Goal: Transaction & Acquisition: Purchase product/service

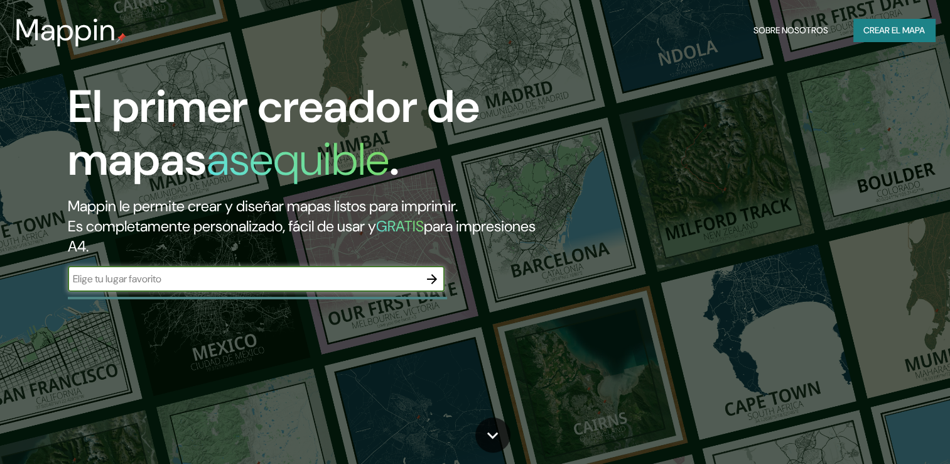
click at [429, 280] on icon "button" at bounding box center [432, 278] width 15 height 15
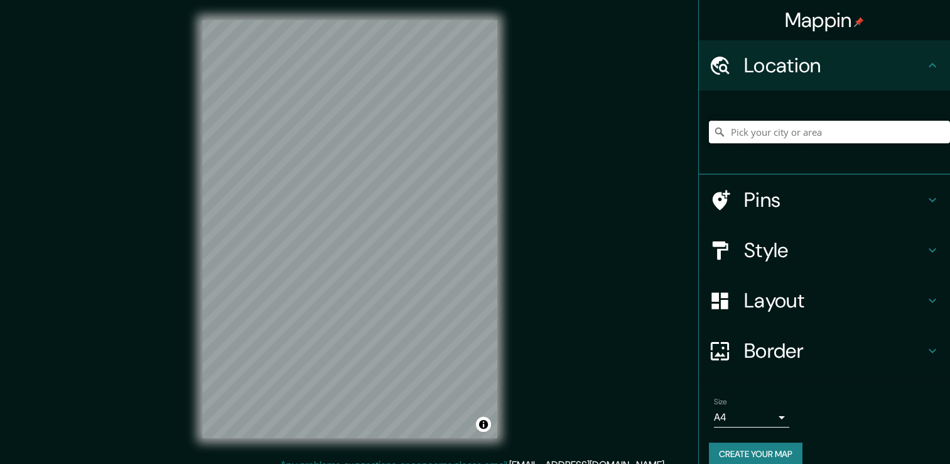
click at [821, 123] on input "Pick your city or area" at bounding box center [829, 132] width 241 height 23
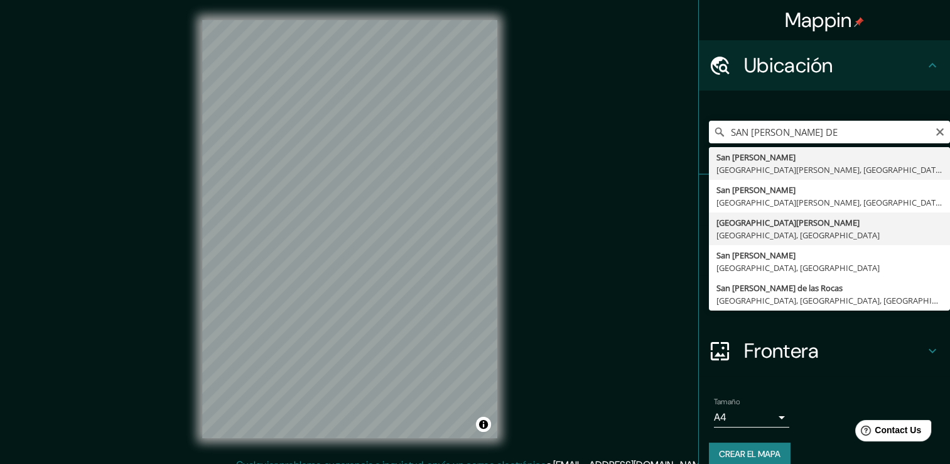
type input "[GEOGRAPHIC_DATA][PERSON_NAME], [GEOGRAPHIC_DATA], [GEOGRAPHIC_DATA]"
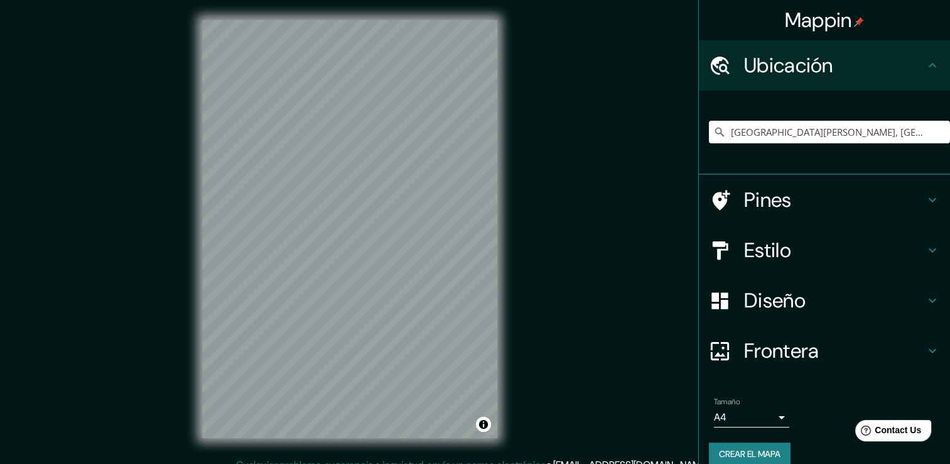
click at [893, 261] on h4 "Estilo" at bounding box center [834, 249] width 181 height 25
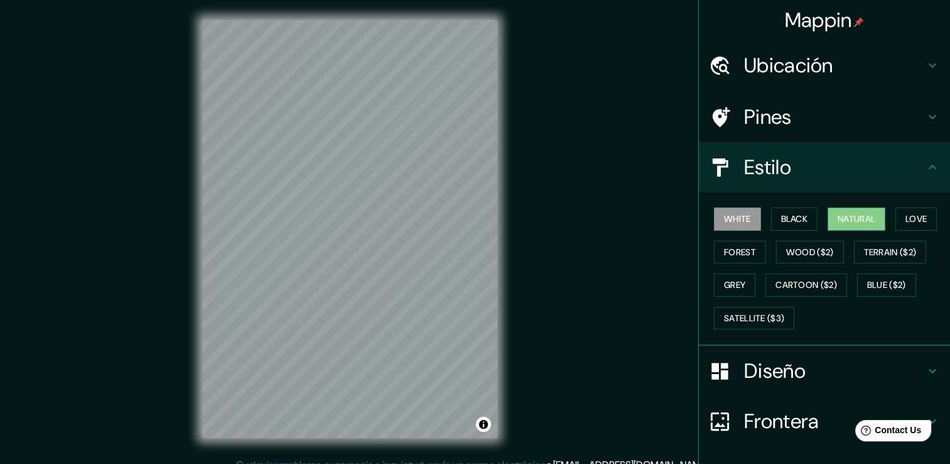
click at [852, 220] on font "Natural" at bounding box center [857, 219] width 38 height 16
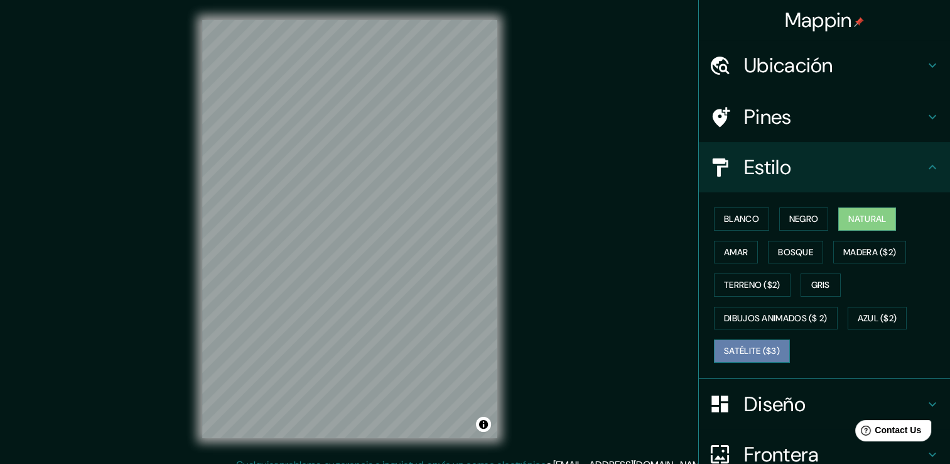
click at [748, 344] on font "Satélite ($3)" at bounding box center [752, 351] width 56 height 16
click at [839, 215] on button "Natural" at bounding box center [868, 218] width 58 height 23
click at [800, 245] on font "Bosque" at bounding box center [795, 252] width 35 height 16
click at [872, 218] on font "Natural" at bounding box center [868, 219] width 38 height 16
click at [724, 224] on font "Blanco" at bounding box center [741, 219] width 35 height 16
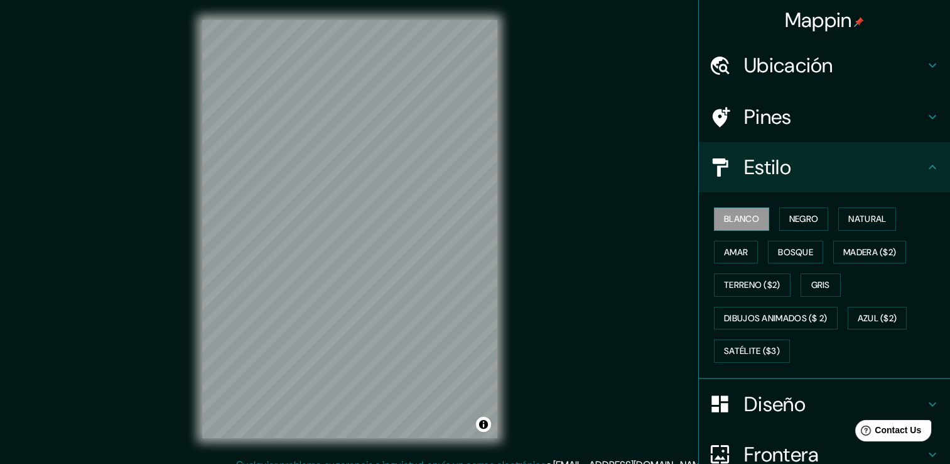
click at [866, 205] on div "Blanco Negro Natural [PERSON_NAME] ($2) Terreno ($2) Gris Dibujos animados ($ 2…" at bounding box center [829, 284] width 241 height 165
click at [864, 219] on font "Natural" at bounding box center [868, 219] width 38 height 16
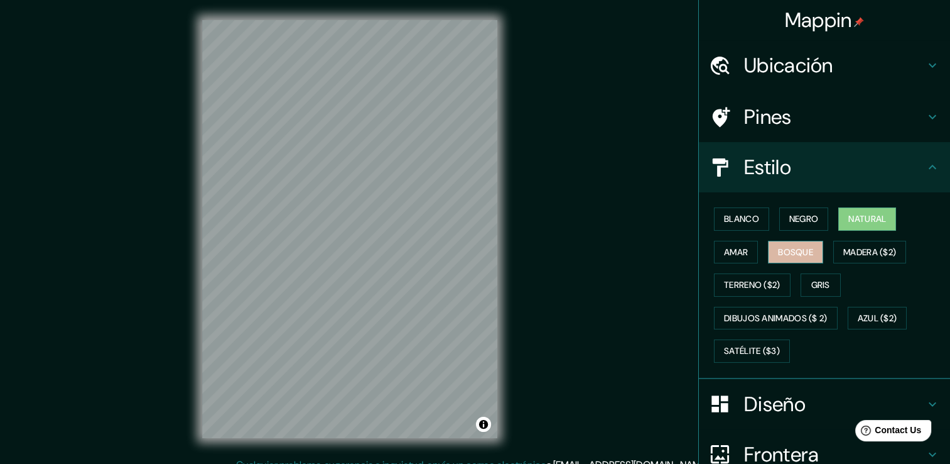
click at [801, 258] on font "Bosque" at bounding box center [795, 252] width 35 height 16
click at [873, 224] on font "Natural" at bounding box center [868, 219] width 38 height 16
